Goal: Download file/media

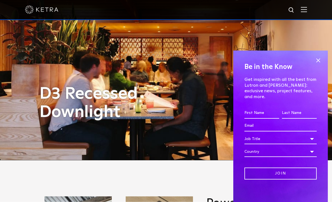
scroll to position [42, 0]
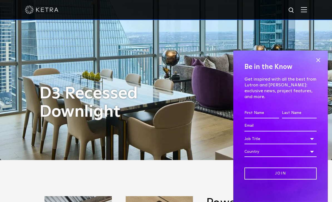
click at [320, 65] on span at bounding box center [318, 60] width 8 height 8
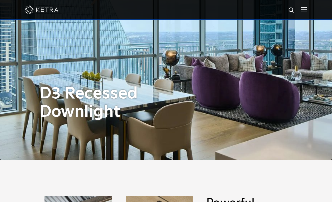
click at [302, 14] on div at bounding box center [166, 9] width 282 height 19
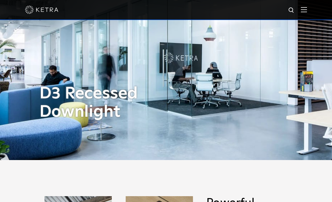
click at [302, 9] on img at bounding box center [304, 9] width 6 height 5
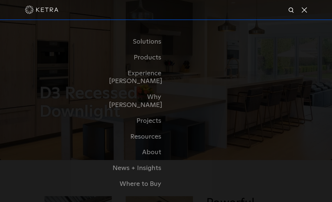
click at [0, 0] on link "Residential Products" at bounding box center [0, 0] width 0 height 0
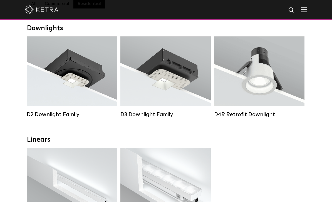
scroll to position [87, 0]
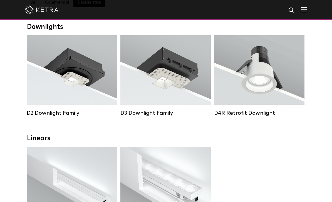
click at [177, 87] on div "Lumen Output: 700 / 900 / 1100 Colors: White / Black / Silver / Bronze / Painta…" at bounding box center [166, 70] width 74 height 49
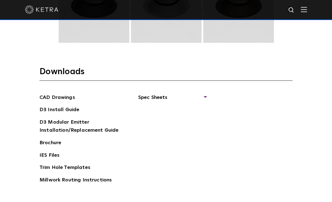
scroll to position [789, 0]
click at [205, 106] on span "Spec Sheets" at bounding box center [172, 100] width 68 height 12
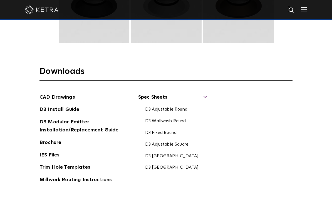
click at [177, 113] on link "D3 Adjustable Round" at bounding box center [166, 110] width 42 height 6
